Goal: Transaction & Acquisition: Purchase product/service

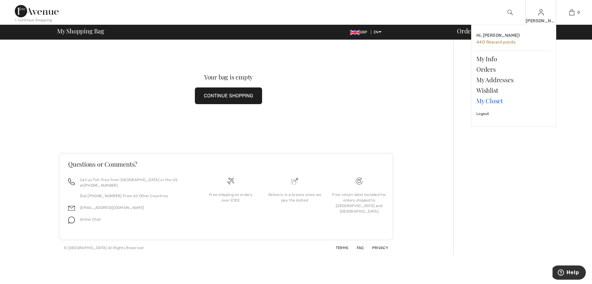
click at [484, 98] on link "My Closet" at bounding box center [514, 100] width 75 height 10
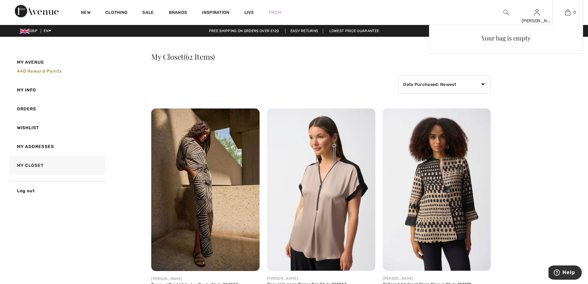
click at [484, 84] on div "Your bag is empty" at bounding box center [506, 80] width 154 height 110
click at [480, 83] on div "Your bag is empty" at bounding box center [506, 80] width 154 height 110
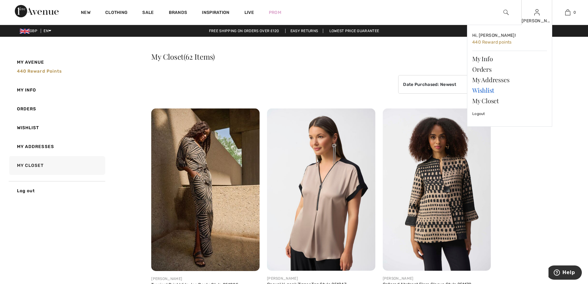
click at [483, 90] on link "Wishlist" at bounding box center [509, 90] width 75 height 10
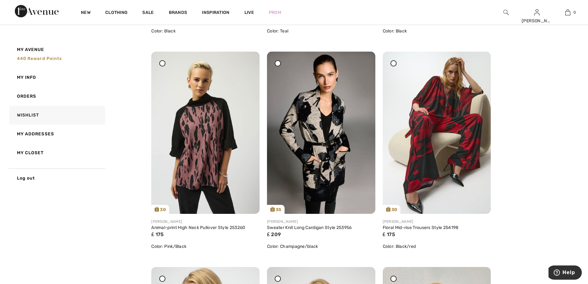
scroll to position [485, 0]
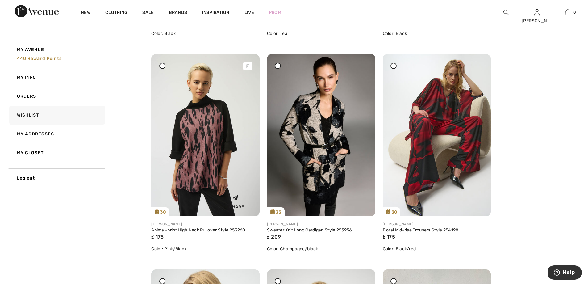
click at [199, 117] on img at bounding box center [205, 135] width 108 height 162
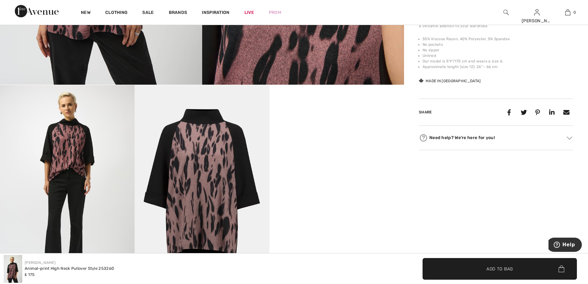
scroll to position [297, 0]
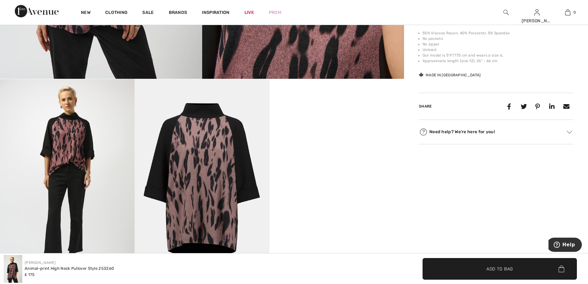
click at [65, 118] on img at bounding box center [67, 180] width 135 height 202
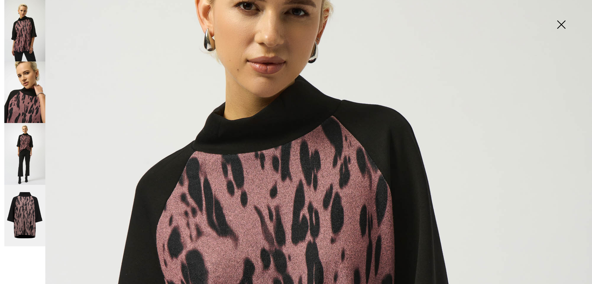
scroll to position [150, 0]
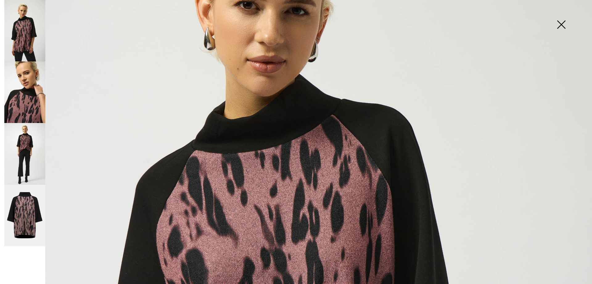
click at [19, 144] on img at bounding box center [24, 153] width 41 height 61
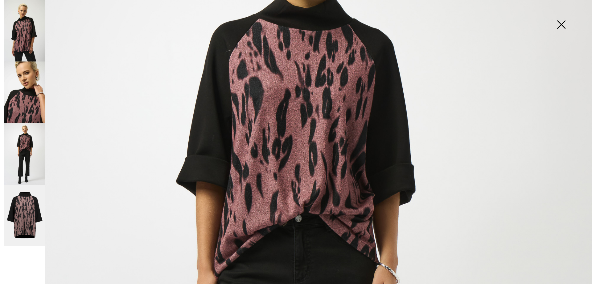
click at [32, 52] on img at bounding box center [24, 30] width 41 height 61
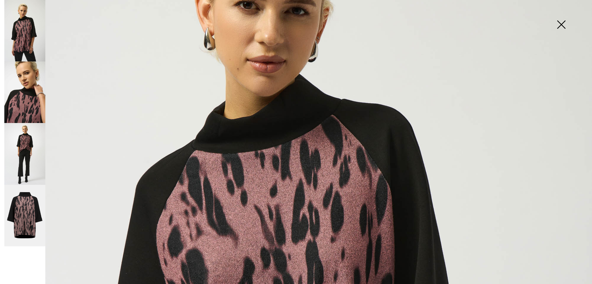
click at [35, 210] on img at bounding box center [24, 215] width 41 height 62
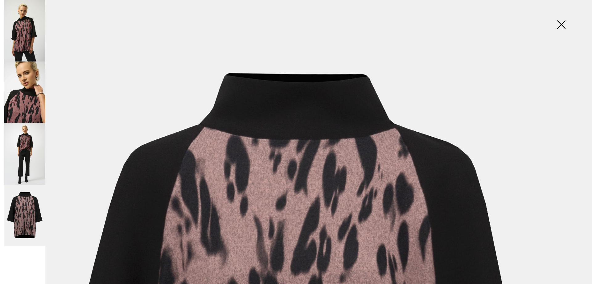
scroll to position [30, 0]
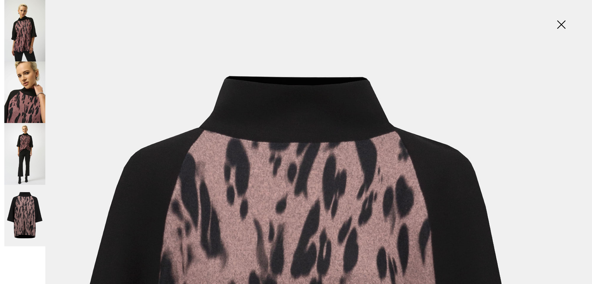
click at [570, 29] on img at bounding box center [561, 25] width 31 height 32
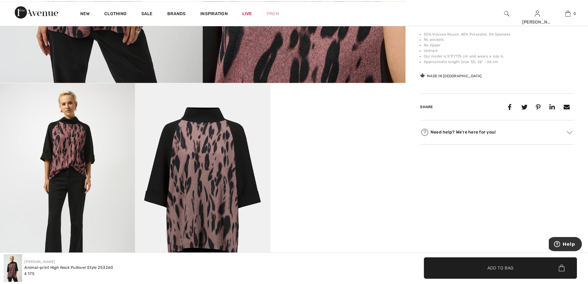
scroll to position [297, 0]
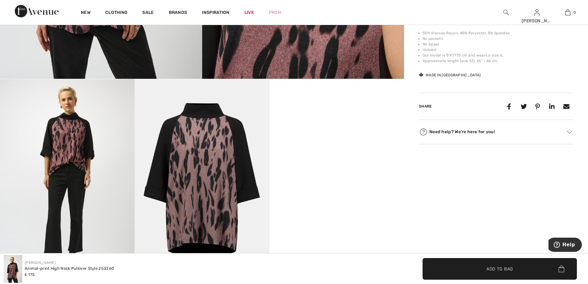
click at [560, 25] on div "New Clothing Sale Brands Inspiration Live Prom [GEOGRAPHIC_DATA] Hi, [PERSON_NA…" at bounding box center [294, 12] width 588 height 25
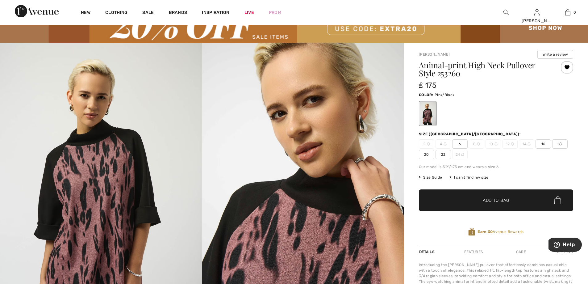
scroll to position [4, 0]
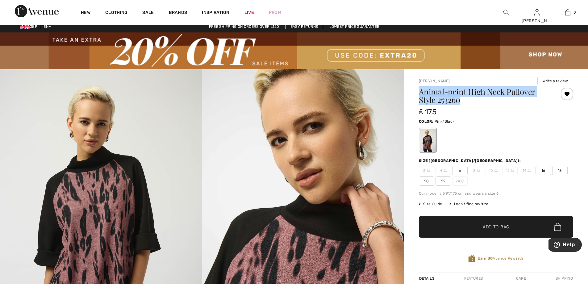
drag, startPoint x: 469, startPoint y: 103, endPoint x: 415, endPoint y: 90, distance: 55.5
copy h1 "Animal-print High Neck Pullover Style 253260"
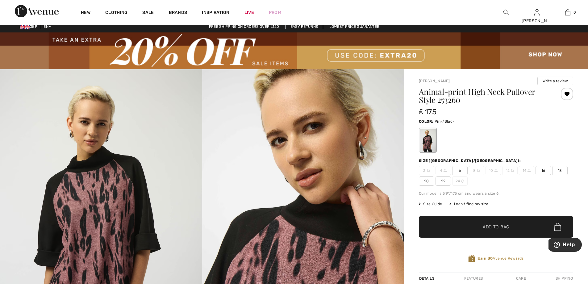
click at [549, 123] on div "Color: Pink/Black" at bounding box center [496, 120] width 154 height 7
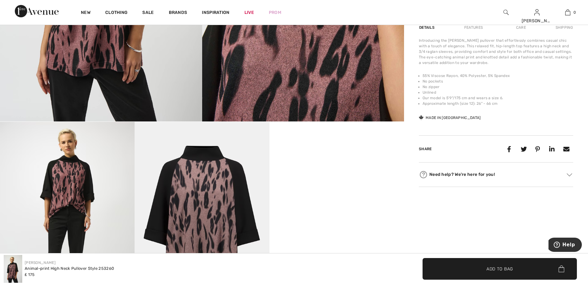
scroll to position [256, 0]
